Goal: Register for event/course

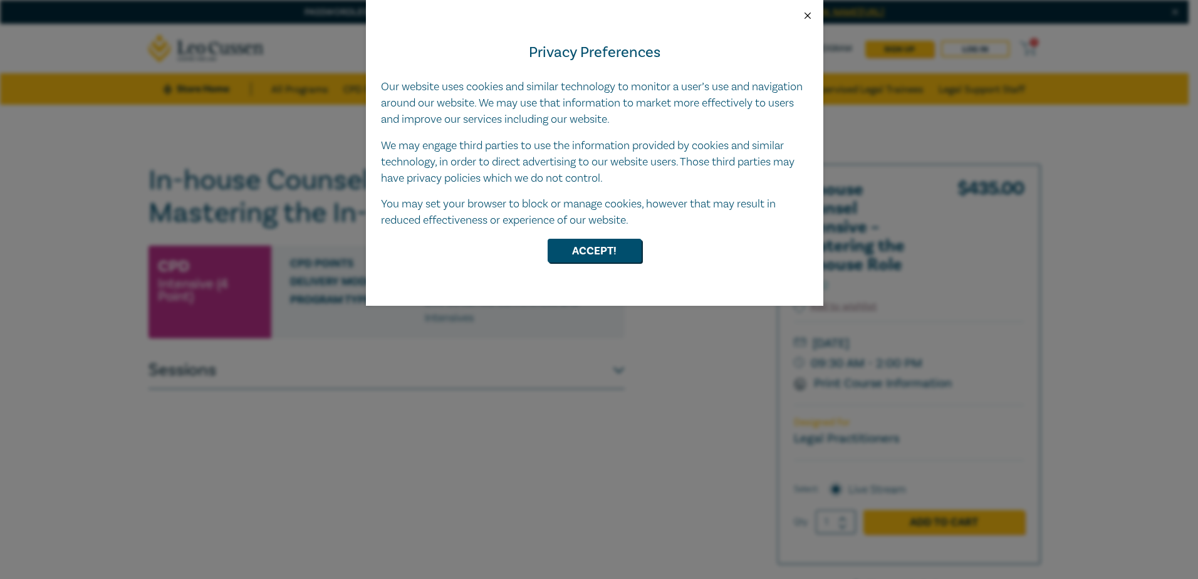
click at [808, 15] on button "Close" at bounding box center [807, 15] width 11 height 11
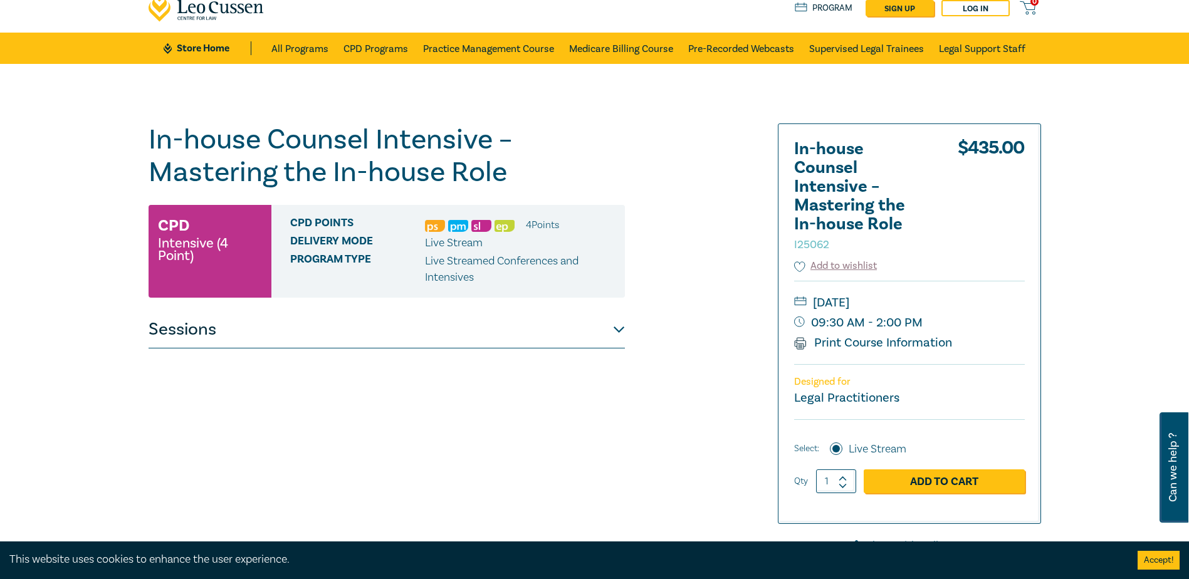
scroll to position [63, 0]
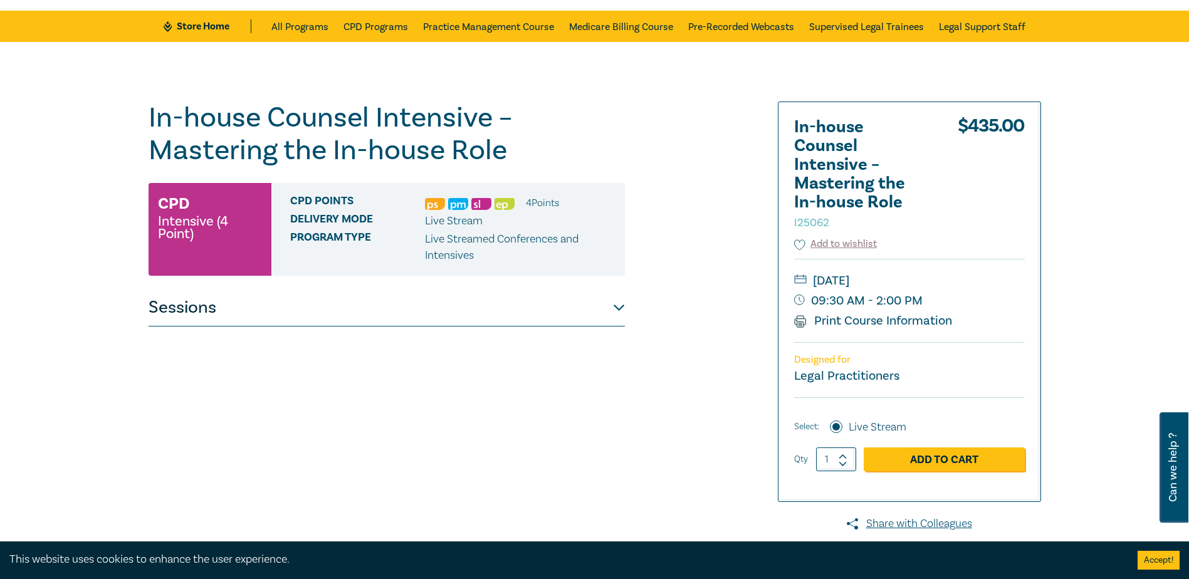
click at [614, 307] on button "Sessions" at bounding box center [387, 308] width 476 height 38
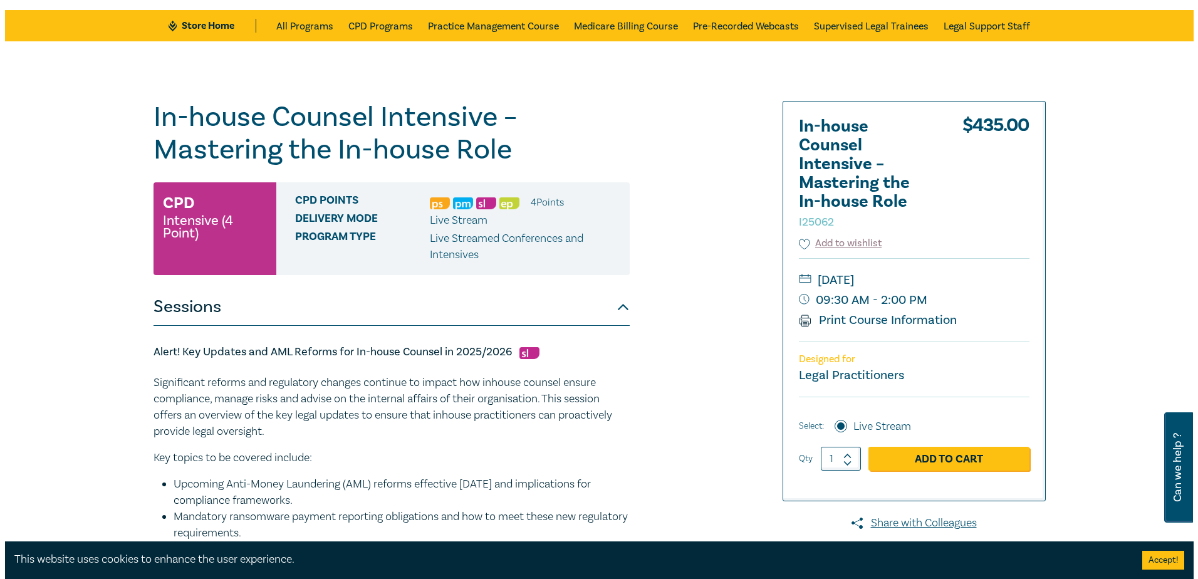
scroll to position [188, 0]
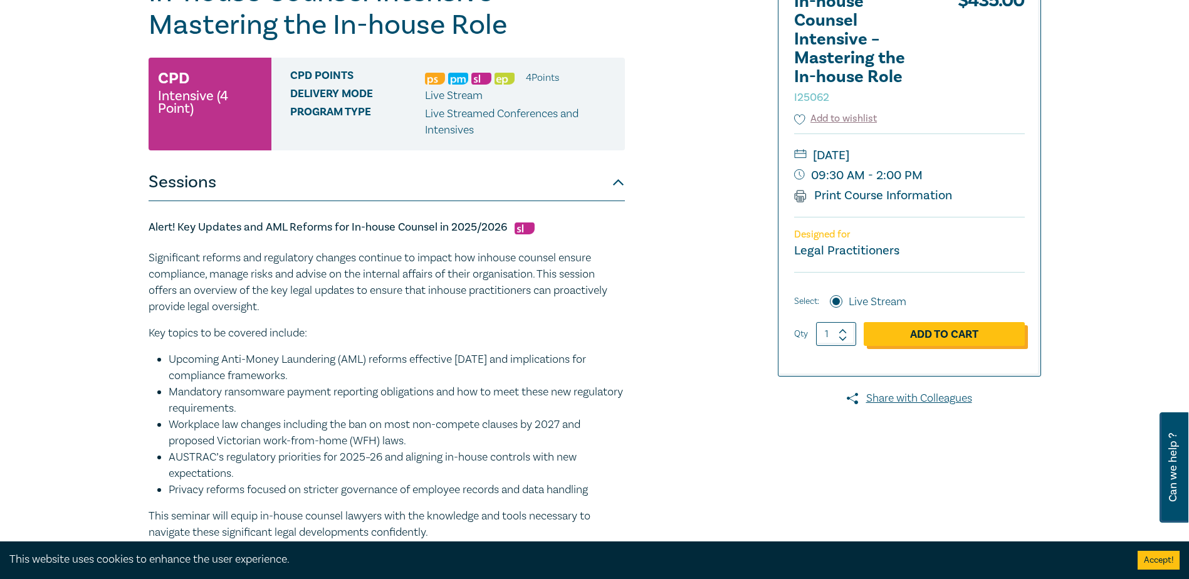
click at [952, 335] on link "Add to Cart" at bounding box center [944, 334] width 161 height 24
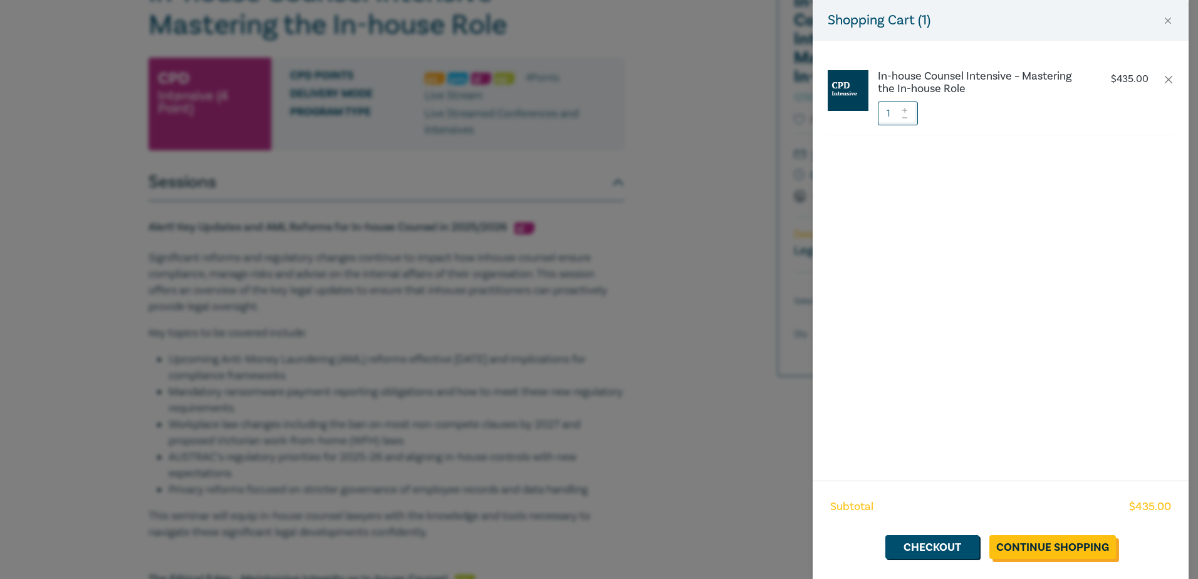
click at [1028, 547] on link "Continue Shopping" at bounding box center [1053, 547] width 127 height 24
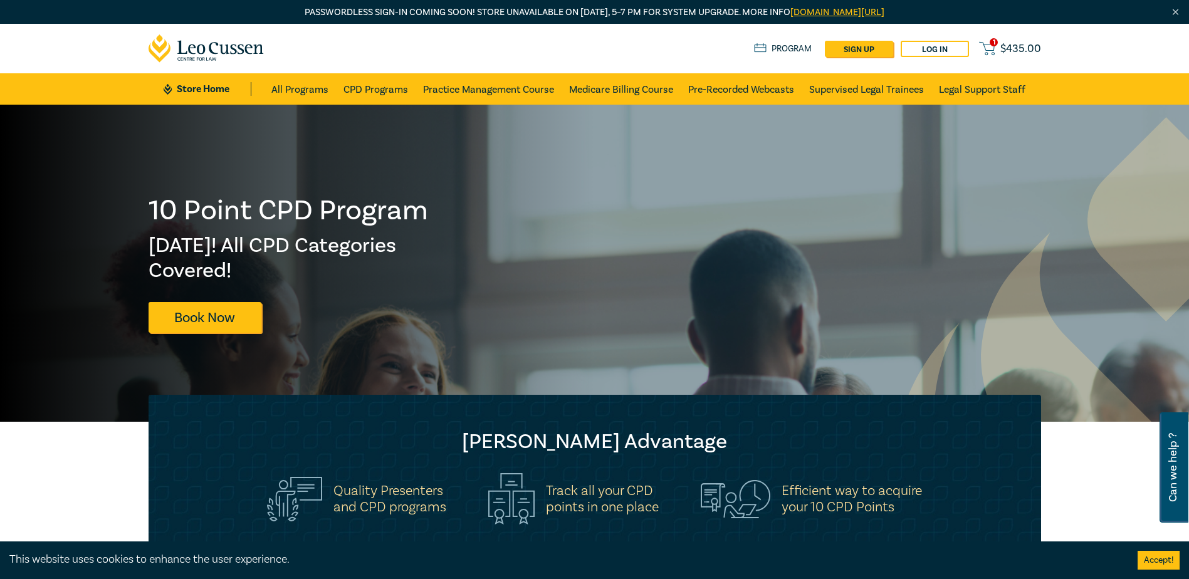
click at [1004, 47] on span "$ 435.00" at bounding box center [1020, 49] width 41 height 14
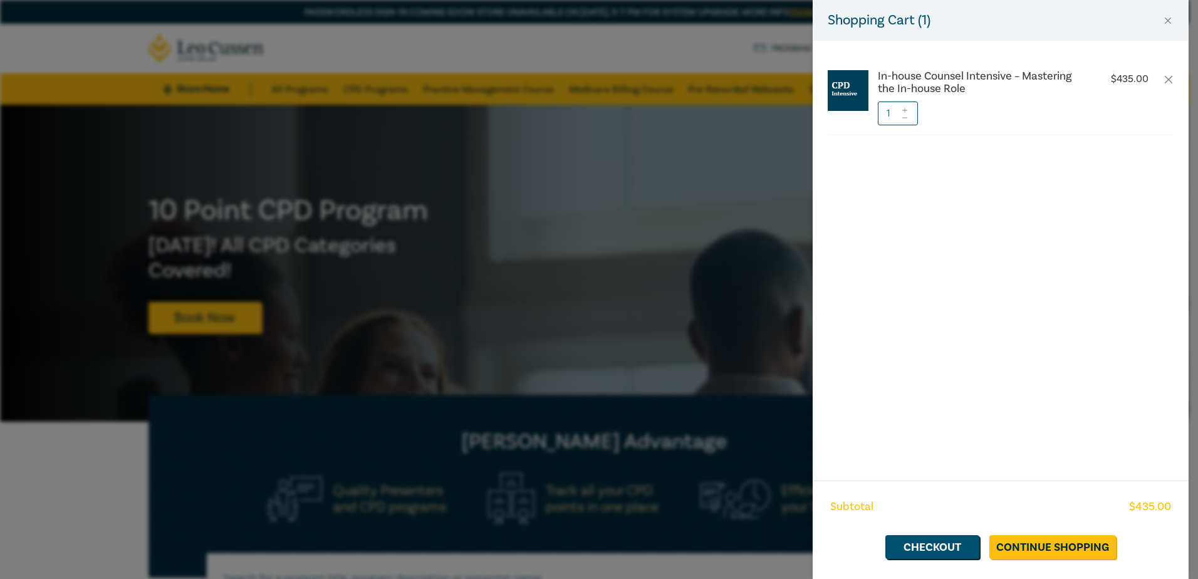
click at [936, 535] on div "Subtotal $ 435.00 Checkout Continue Shopping" at bounding box center [1001, 530] width 376 height 98
click at [939, 548] on link "Checkout" at bounding box center [933, 547] width 94 height 24
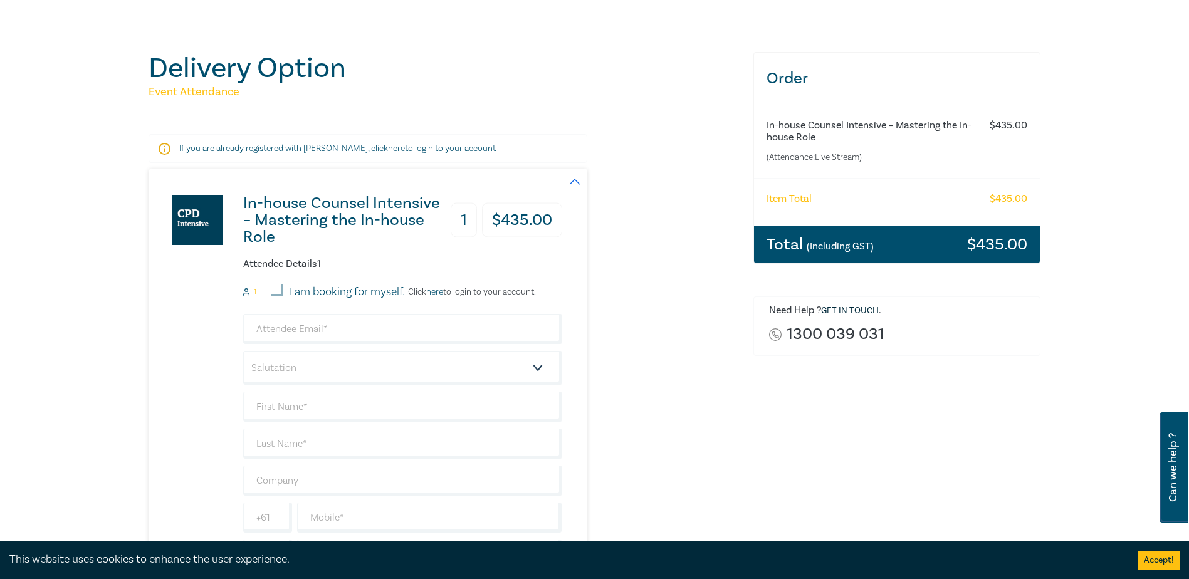
scroll to position [125, 0]
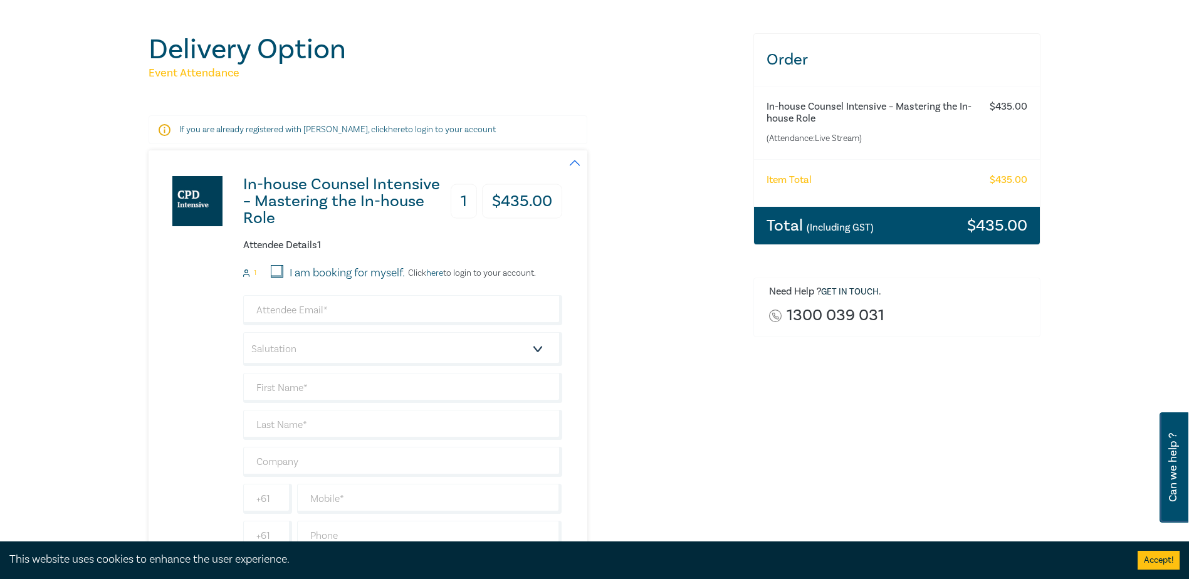
click at [278, 272] on input "I am booking for myself." at bounding box center [277, 271] width 13 height 13
checkbox input "true"
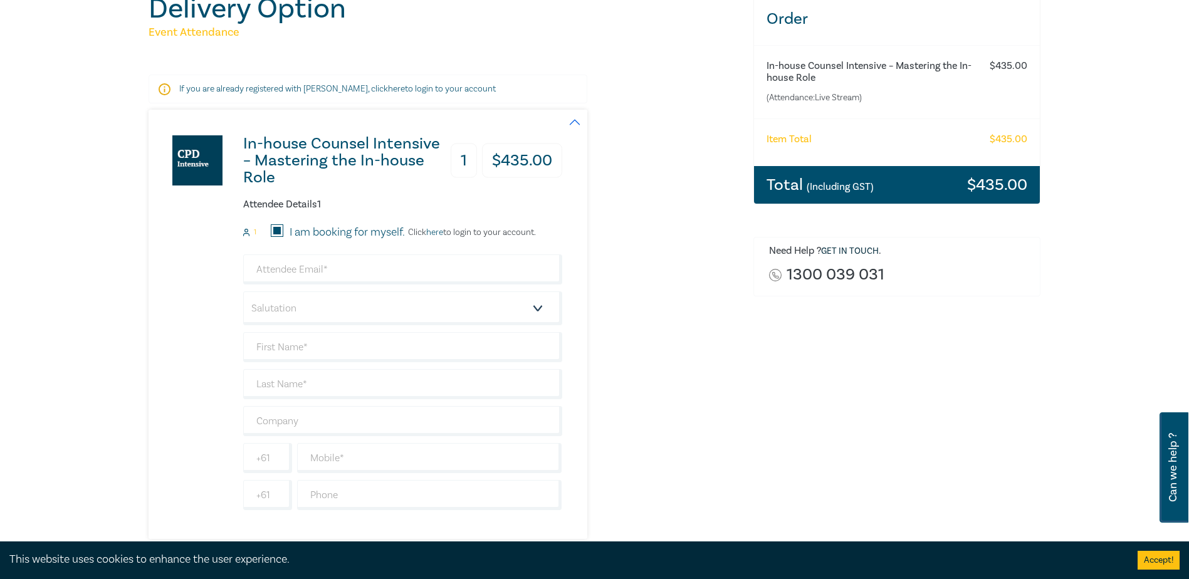
scroll to position [188, 0]
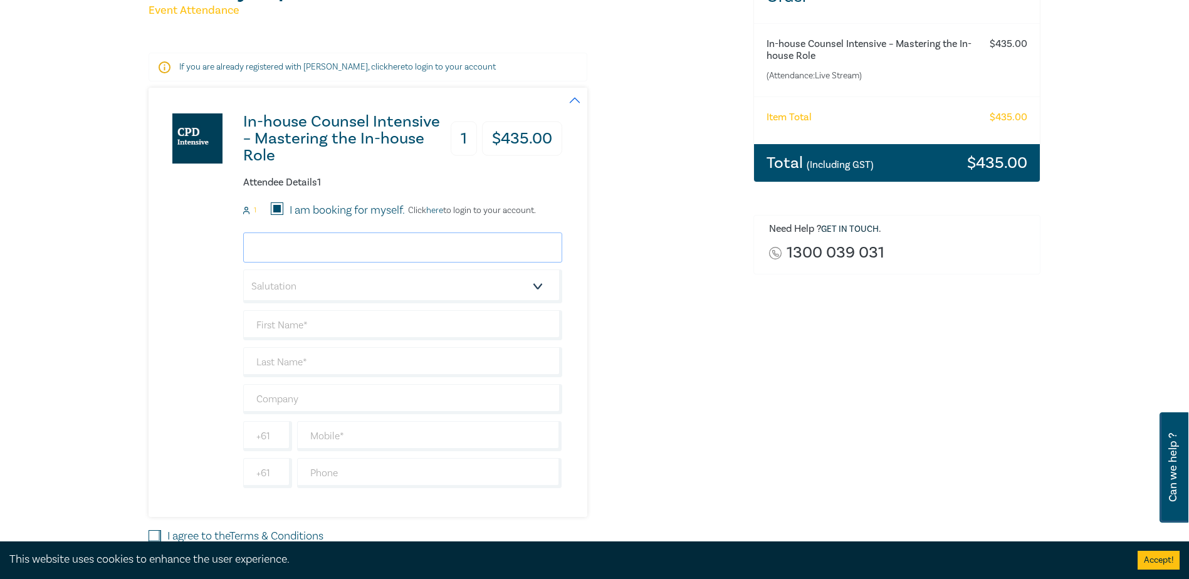
click at [301, 253] on input "email" at bounding box center [402, 248] width 319 height 30
type input "mboglis@banjoloans.com"
type input "[PERSON_NAME]"
type input "Boglis"
type input "Banjo Loans"
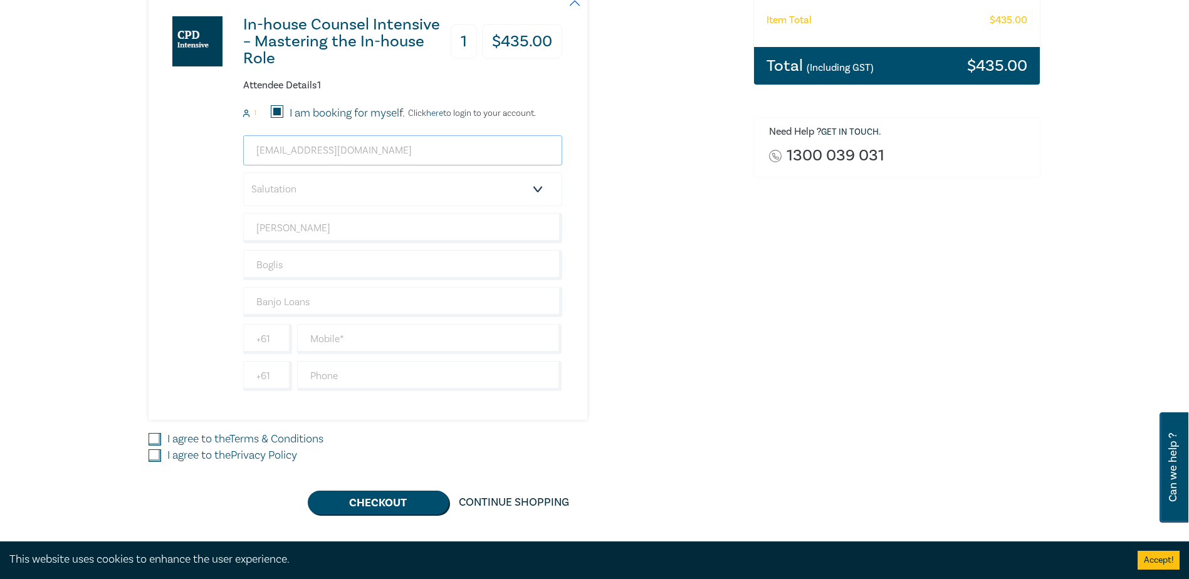
scroll to position [313, 0]
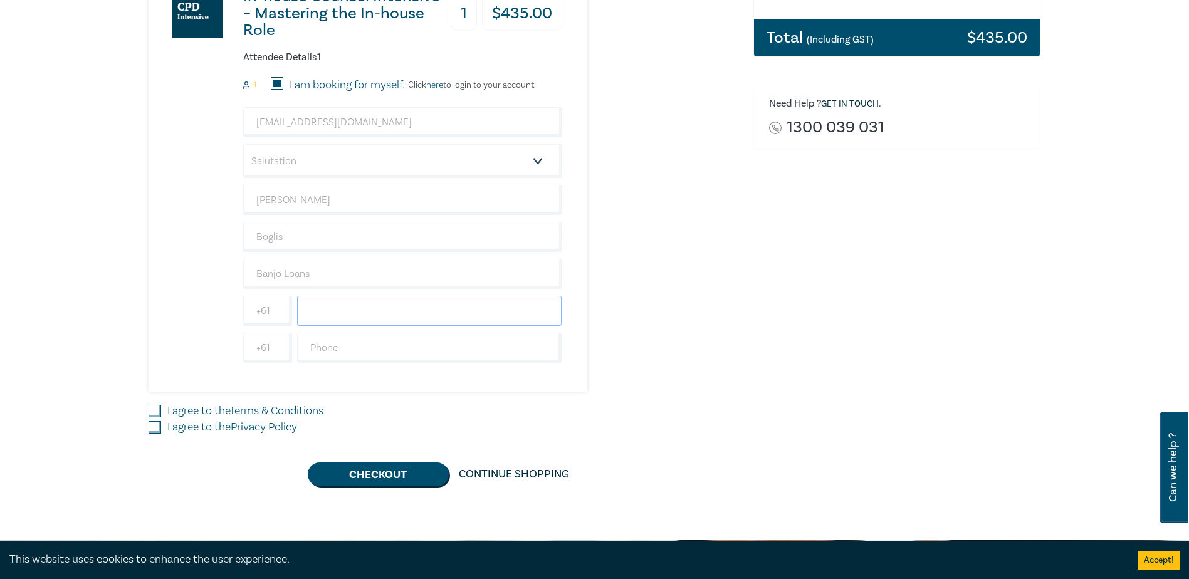
click at [338, 313] on input "text" at bounding box center [429, 311] width 265 height 30
type input "411404264"
click at [216, 308] on div "In-house Counsel Intensive – Mastering the In-house Role 1 $ 435.00 Attendee De…" at bounding box center [356, 176] width 414 height 429
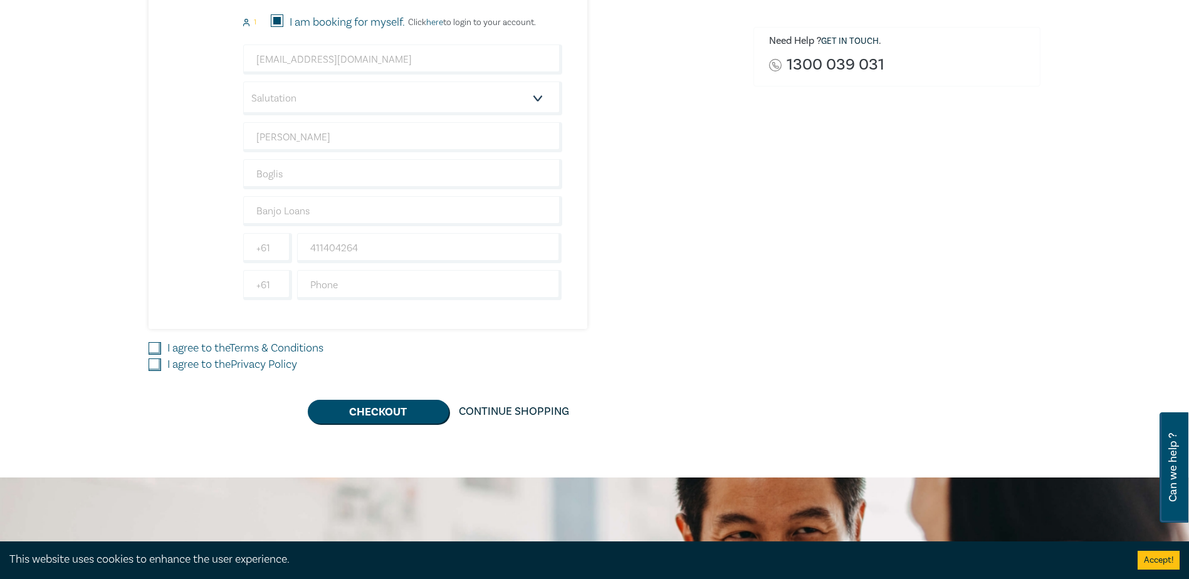
click at [152, 348] on input "I agree to the Terms & Conditions" at bounding box center [155, 348] width 13 height 13
checkbox input "true"
click at [152, 361] on input "I agree to the Privacy Policy" at bounding box center [155, 364] width 13 height 13
checkbox input "true"
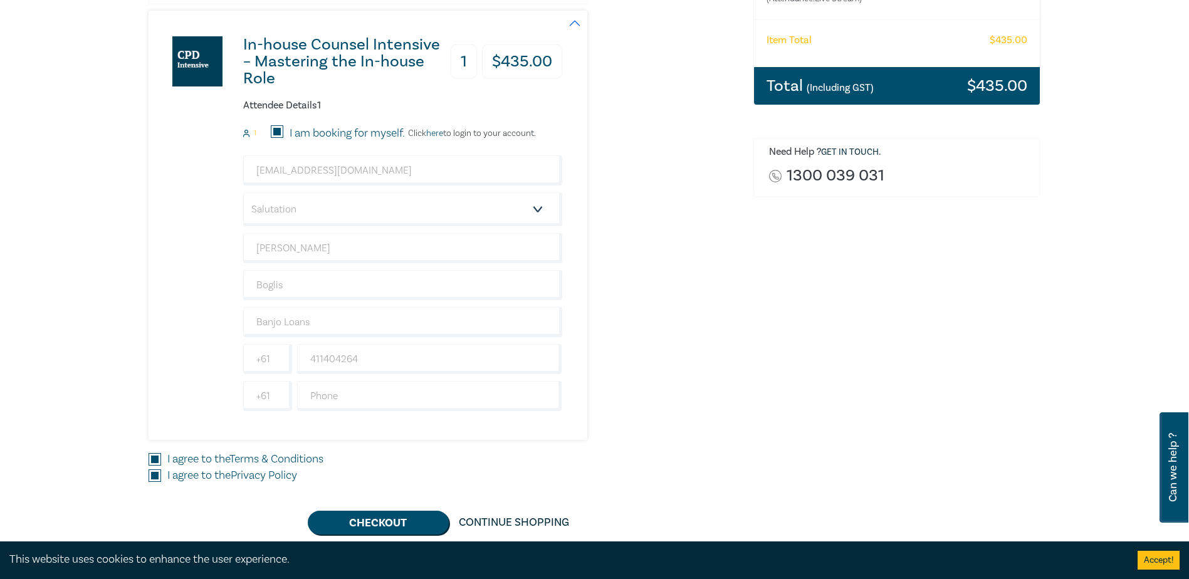
scroll to position [251, 0]
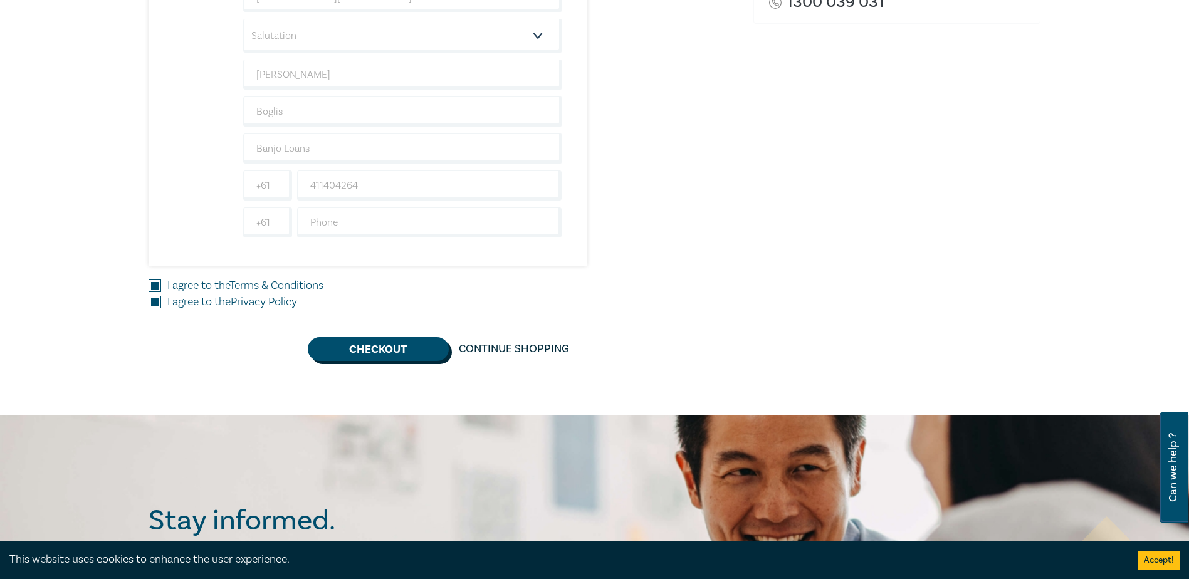
click at [410, 355] on button "Checkout" at bounding box center [378, 349] width 141 height 24
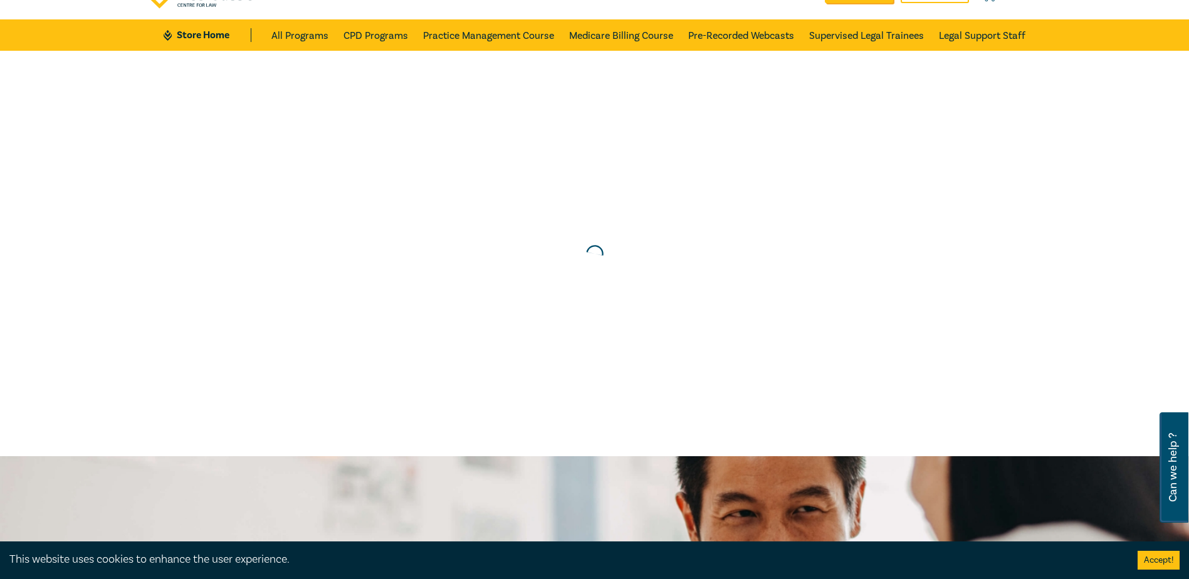
scroll to position [0, 0]
